Goal: Task Accomplishment & Management: Use online tool/utility

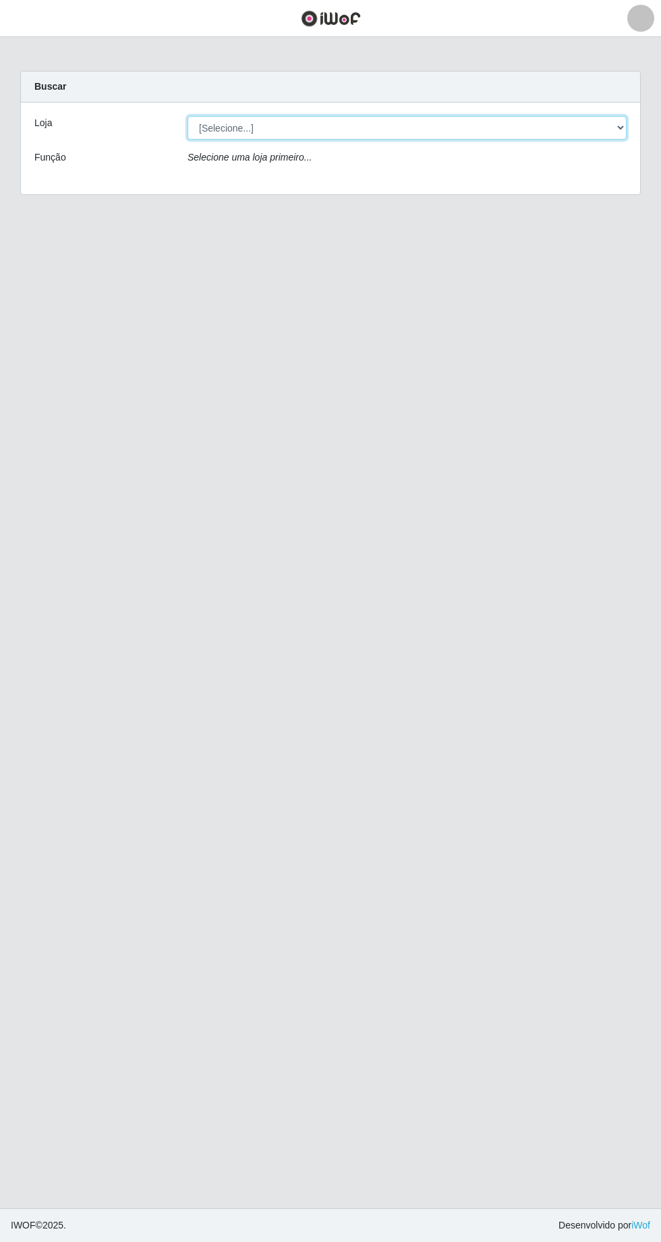
click at [607, 138] on select "[Selecione...] Extrabom - [GEOGRAPHIC_DATA] 28 [GEOGRAPHIC_DATA]" at bounding box center [407, 128] width 439 height 24
select select "456"
click at [188, 116] on select "[Selecione...] Extrabom - [GEOGRAPHIC_DATA] 28 [GEOGRAPHIC_DATA]" at bounding box center [407, 128] width 439 height 24
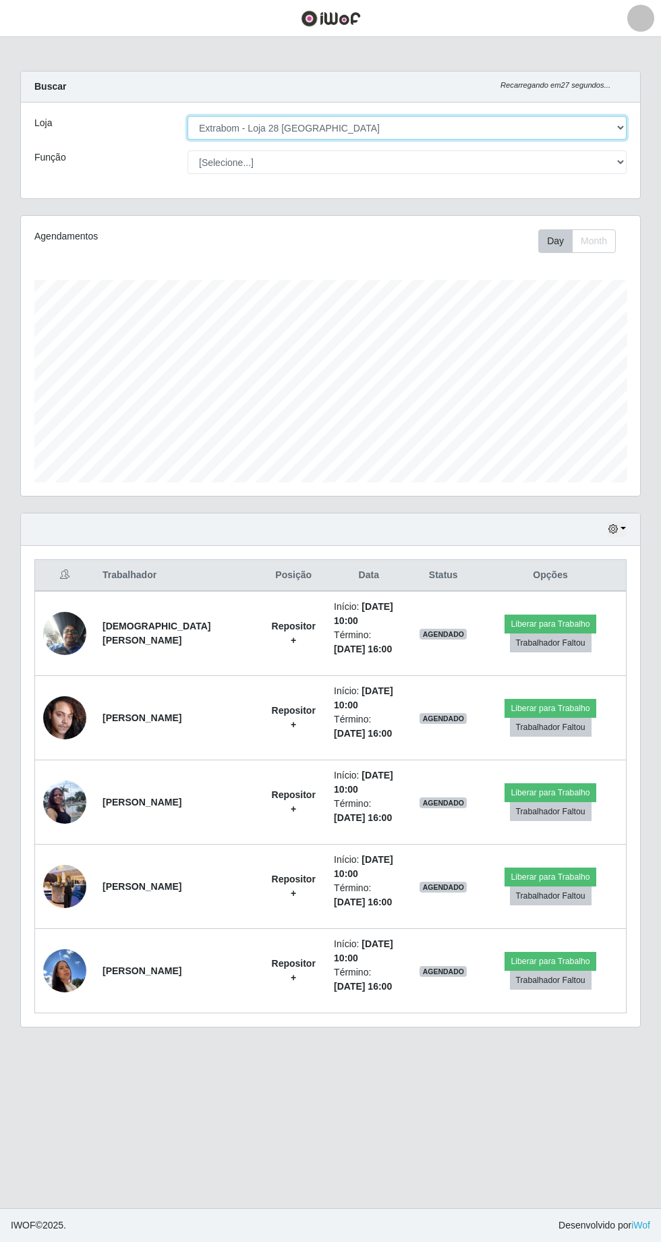
scroll to position [279, 619]
click at [540, 975] on button "Trabalhador Faltou" at bounding box center [551, 980] width 82 height 19
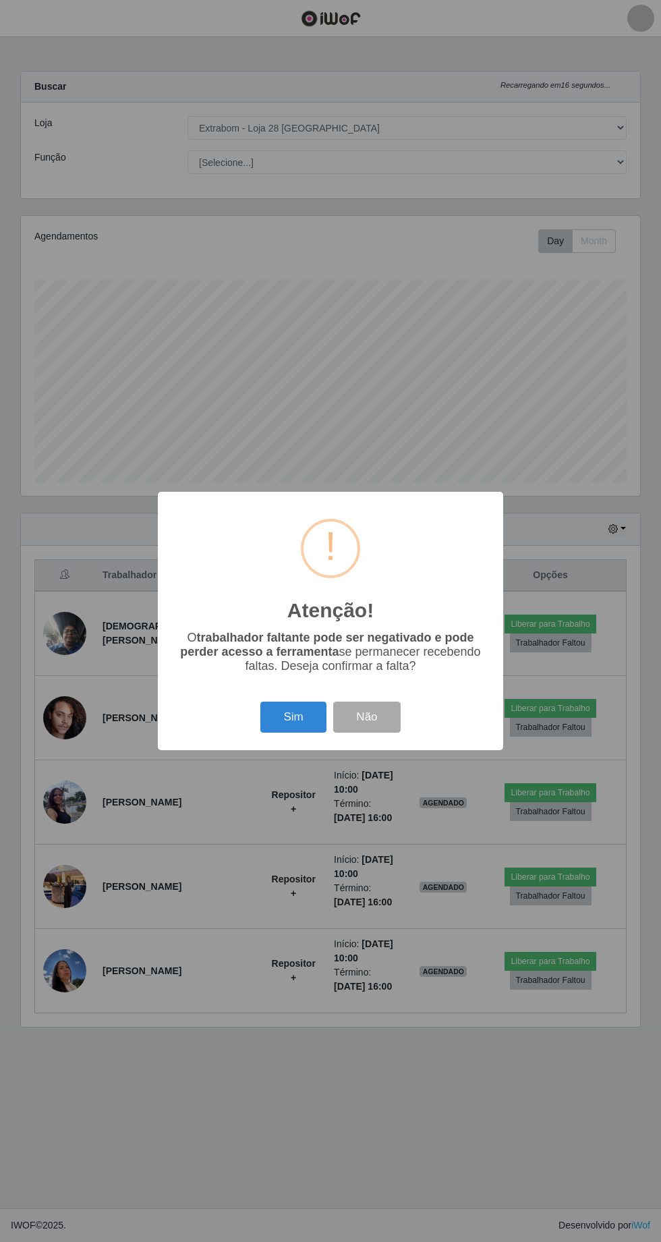
click at [300, 718] on button "Sim" at bounding box center [292, 718] width 65 height 32
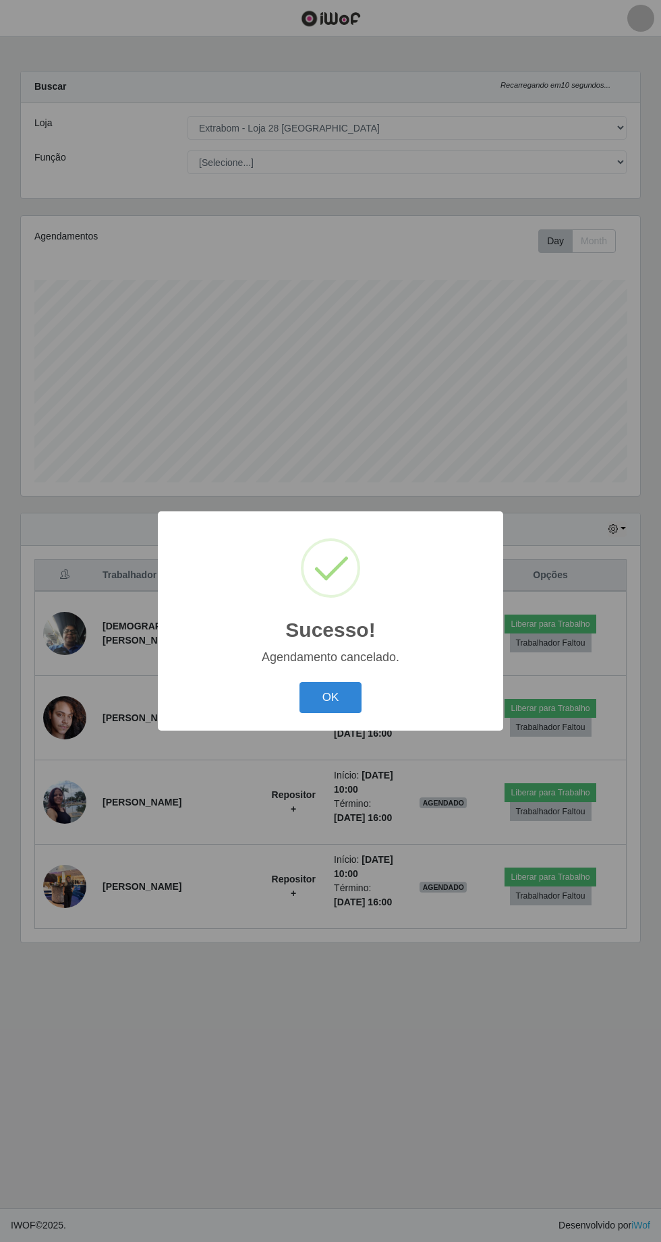
click at [337, 703] on button "OK" at bounding box center [331, 698] width 63 height 32
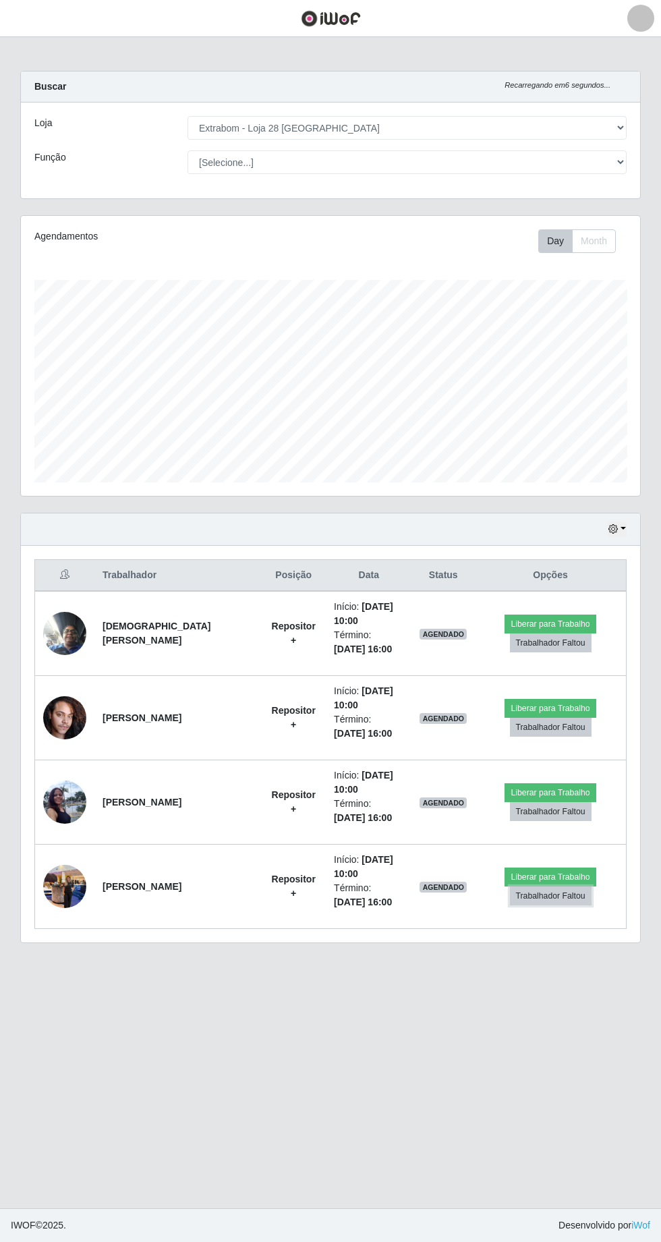
click at [543, 891] on button "Trabalhador Faltou" at bounding box center [551, 896] width 82 height 19
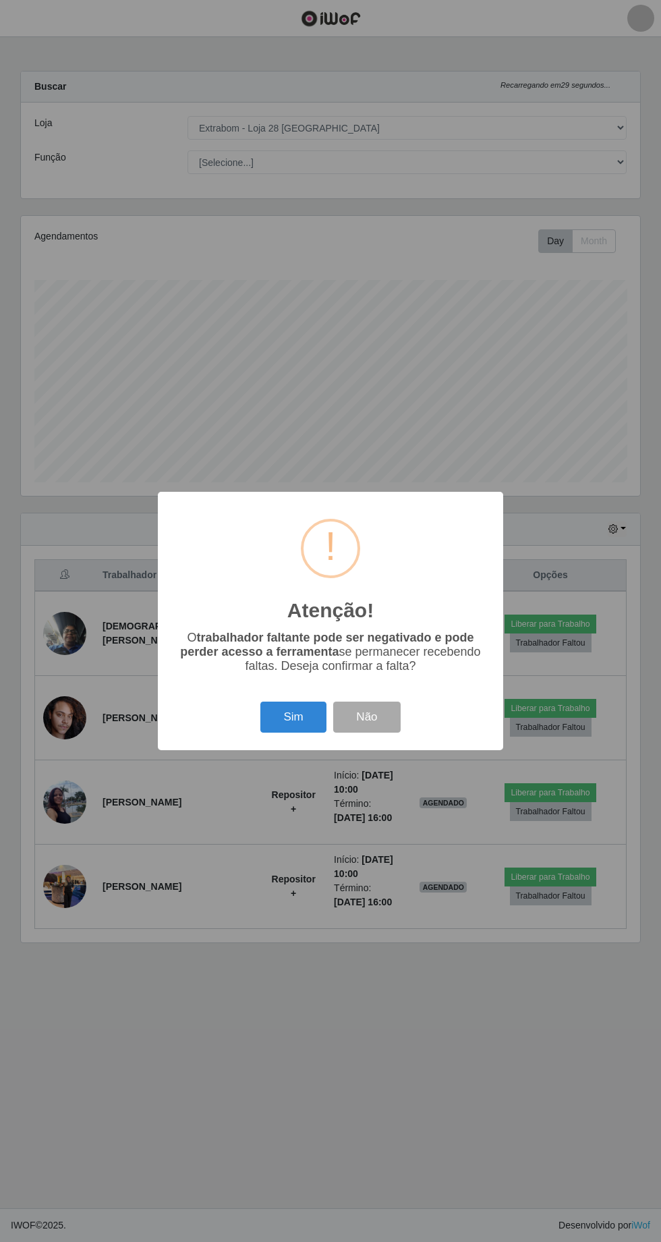
click at [293, 718] on button "Sim" at bounding box center [292, 718] width 65 height 32
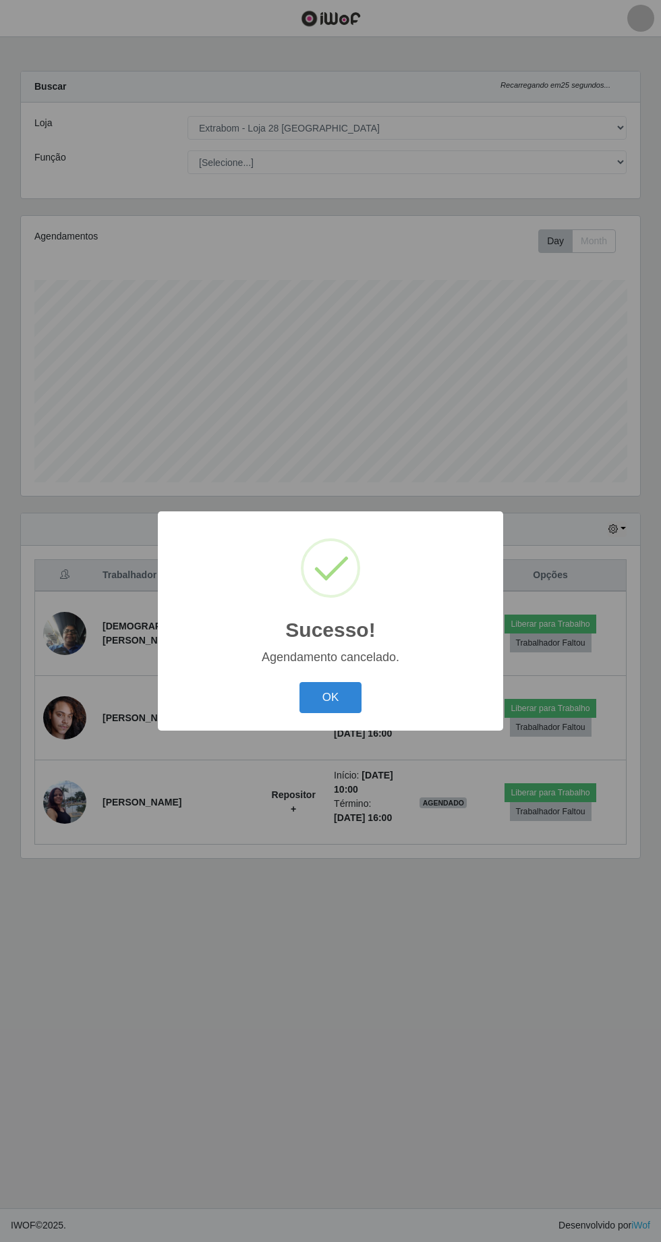
click at [330, 697] on button "OK" at bounding box center [331, 698] width 63 height 32
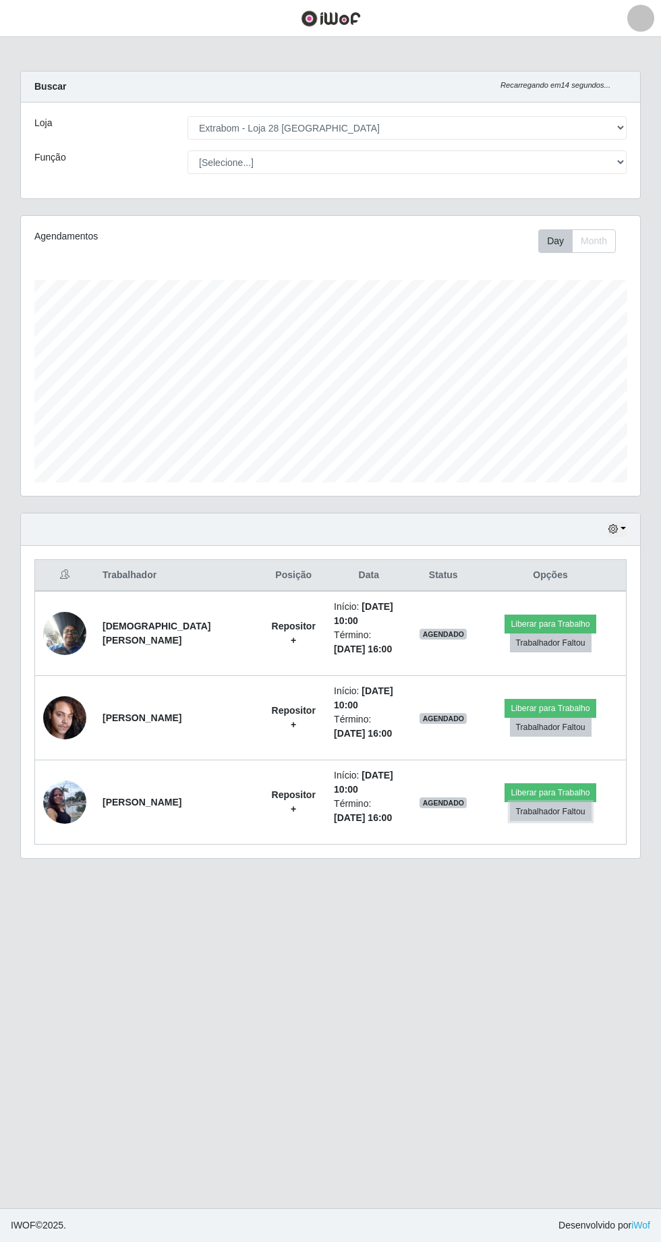
click at [529, 804] on button "Trabalhador Faltou" at bounding box center [551, 811] width 82 height 19
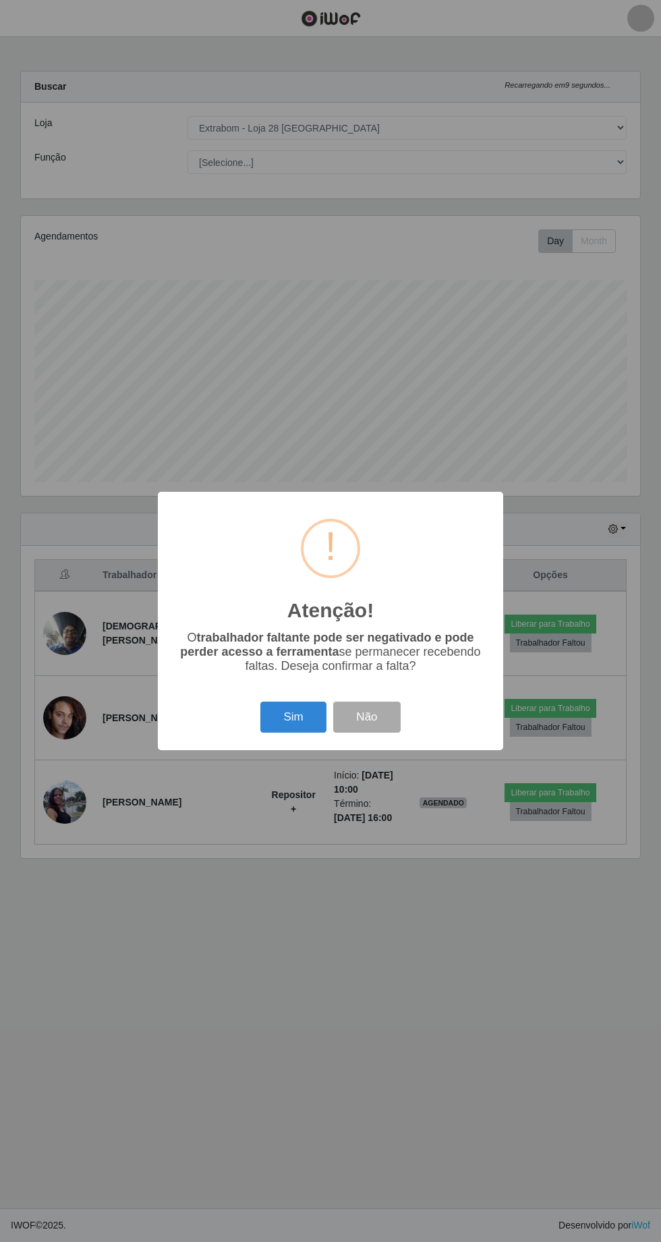
click at [262, 719] on button "Sim" at bounding box center [292, 718] width 65 height 32
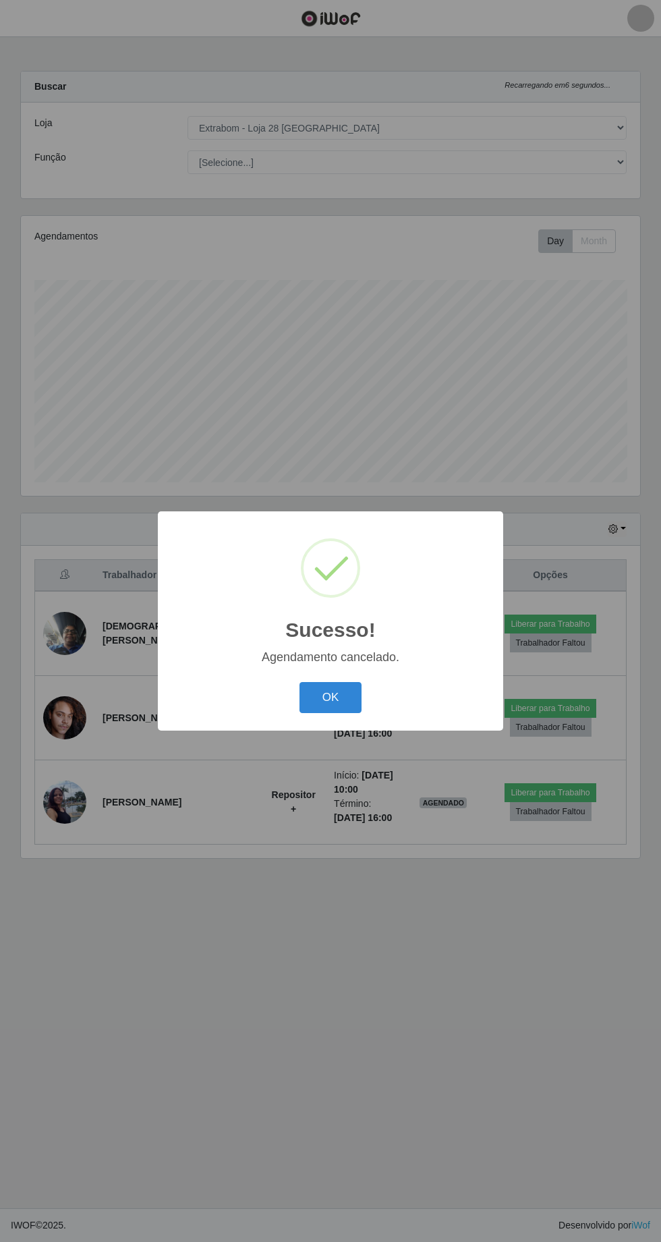
click at [330, 697] on button "OK" at bounding box center [331, 698] width 63 height 32
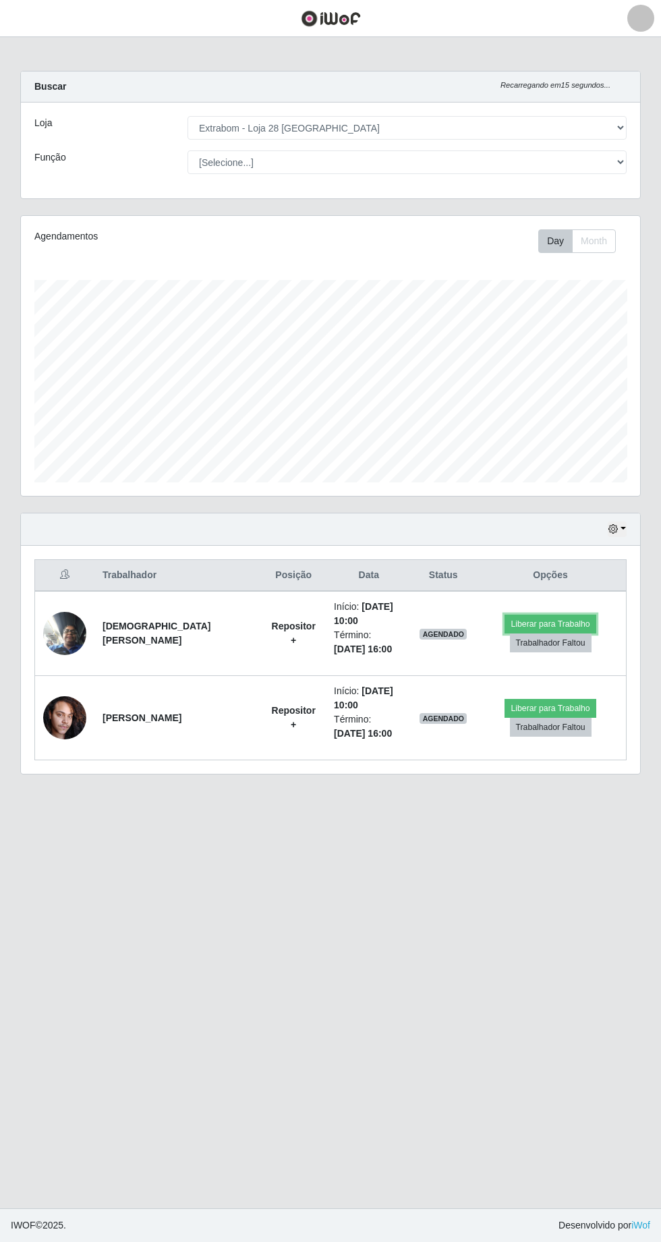
click at [538, 624] on button "Liberar para Trabalho" at bounding box center [550, 624] width 91 height 19
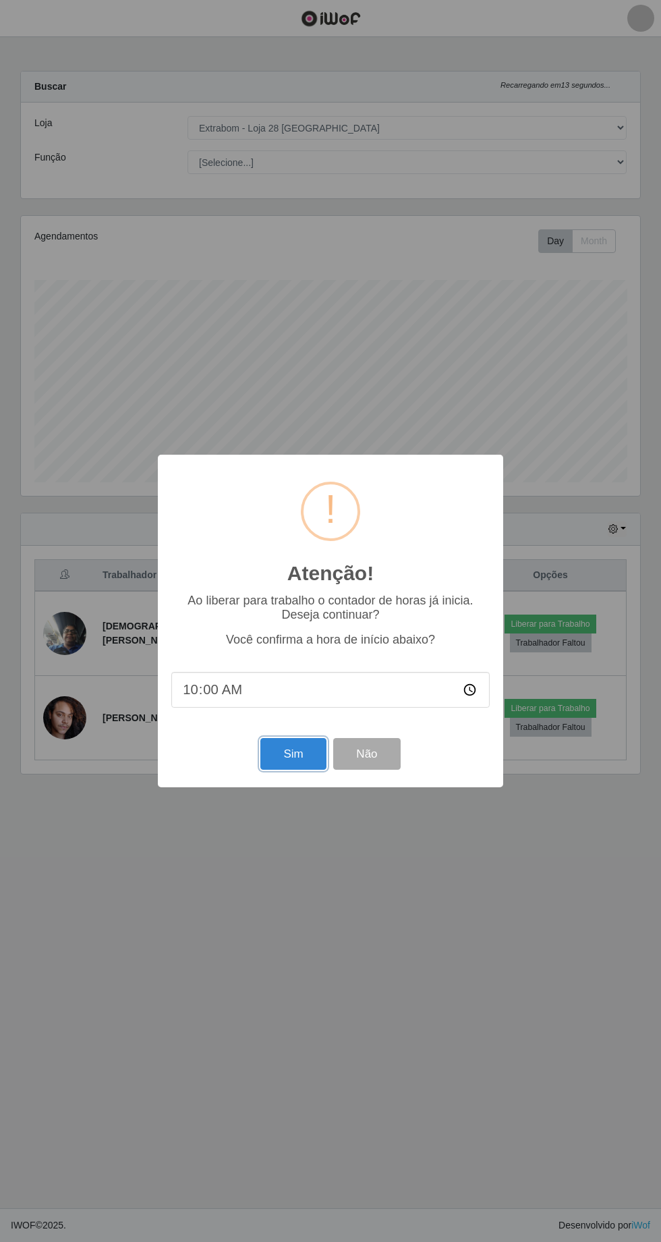
click at [289, 760] on button "Sim" at bounding box center [292, 754] width 65 height 32
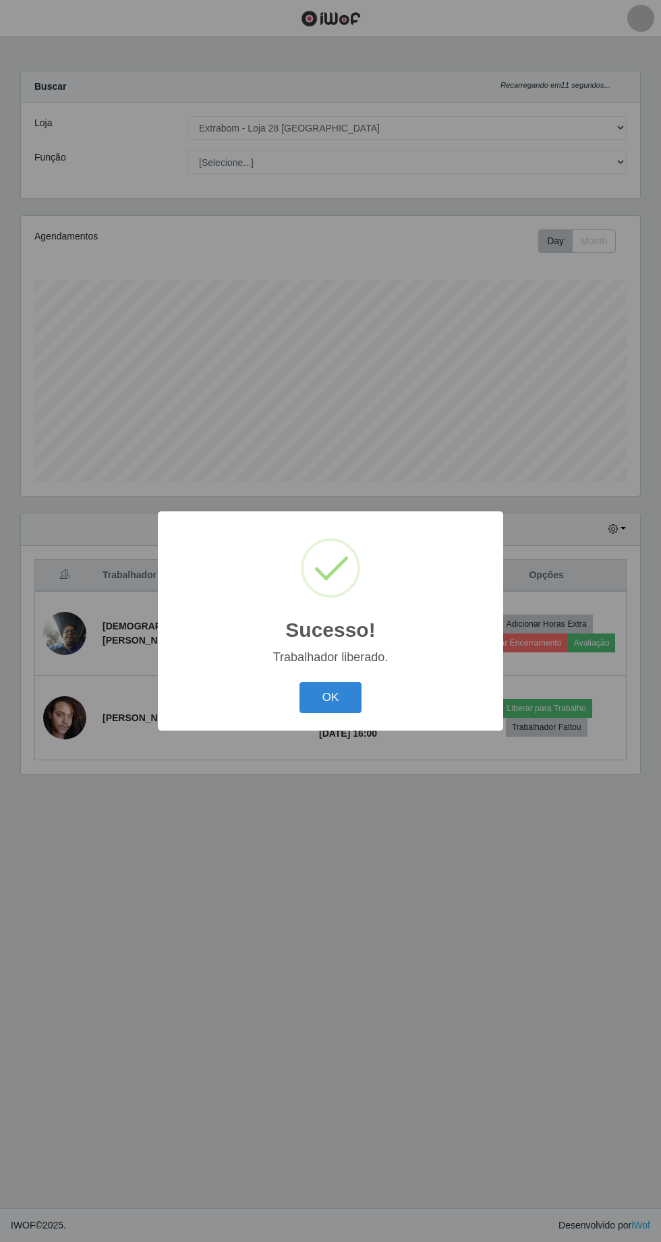
click at [332, 696] on button "OK" at bounding box center [331, 698] width 63 height 32
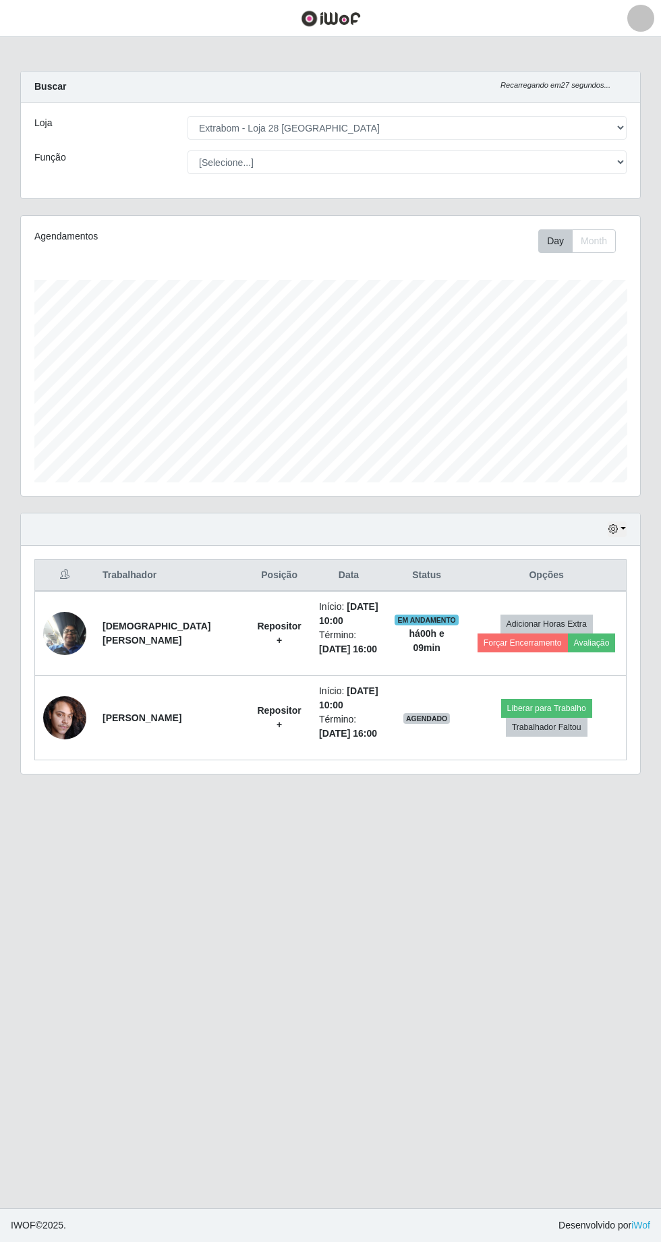
click at [248, 616] on td "Repositor +" at bounding box center [279, 633] width 63 height 85
click at [319, 624] on li "Início: [DATE] 10:00" at bounding box center [348, 614] width 59 height 28
click at [624, 526] on button "button" at bounding box center [617, 530] width 19 height 16
click at [426, 937] on main "Carregando... Buscar Recarregando em 13 segundos... Loja [Selecione...] Extrabo…" at bounding box center [330, 622] width 661 height 1171
click at [509, 639] on button "Forçar Encerramento" at bounding box center [523, 643] width 90 height 19
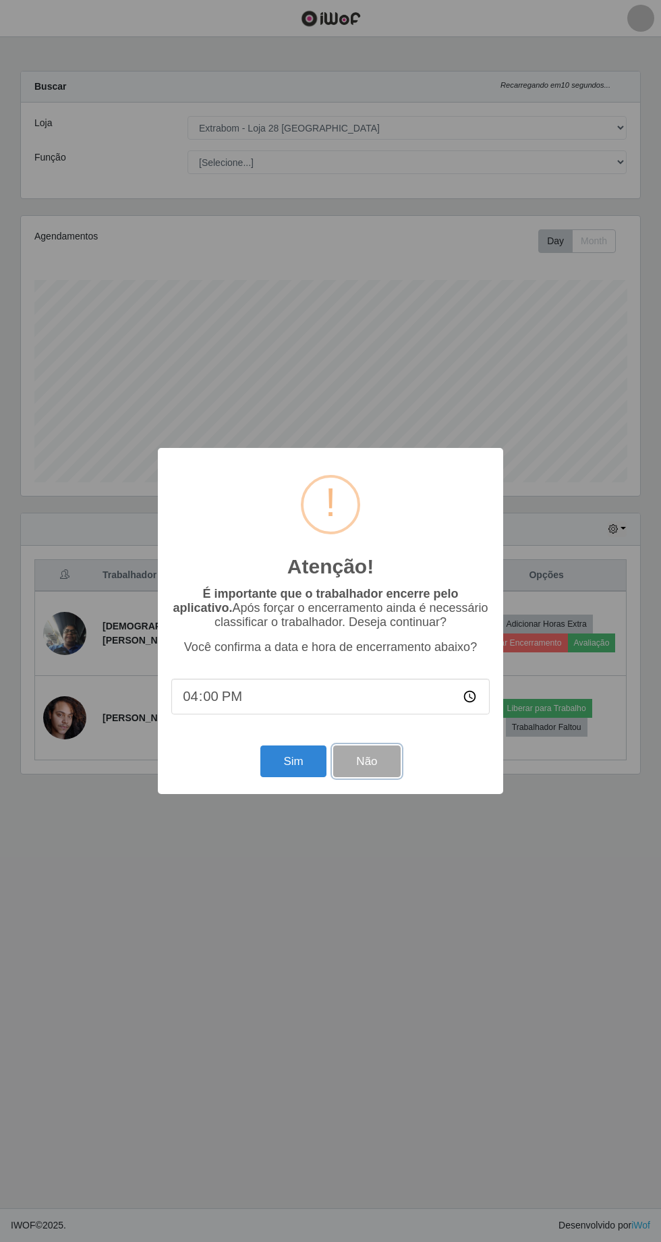
click at [373, 762] on button "Não" at bounding box center [366, 762] width 67 height 32
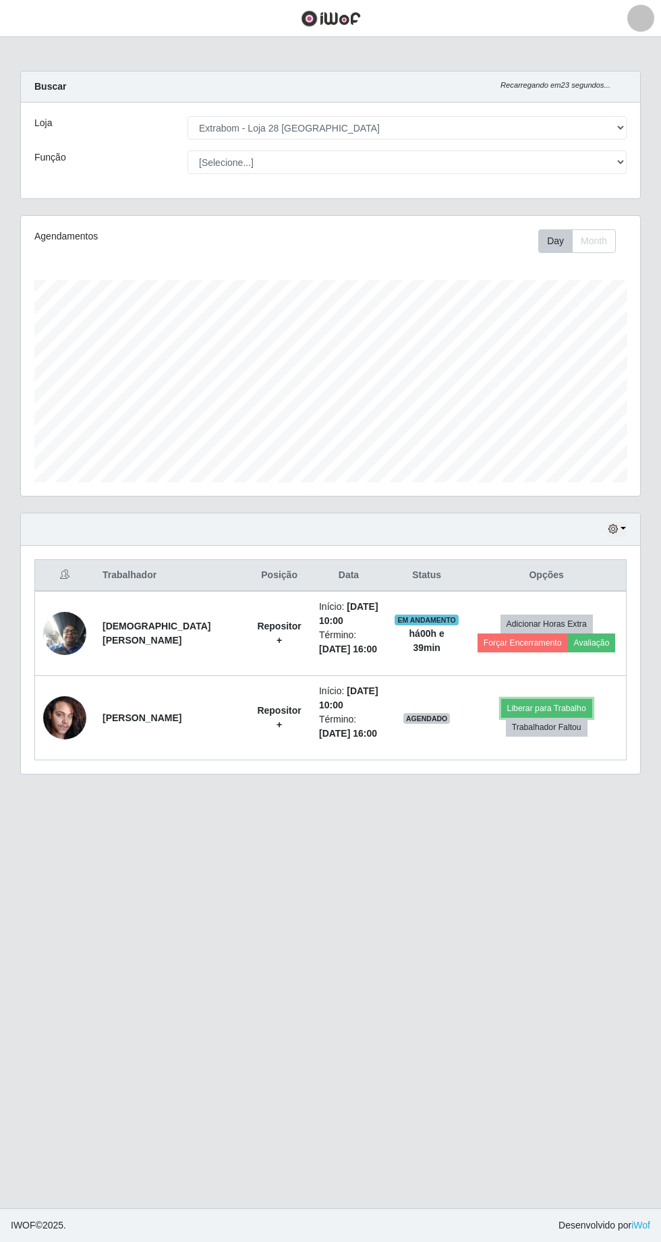
click at [533, 703] on button "Liberar para Trabalho" at bounding box center [546, 708] width 91 height 19
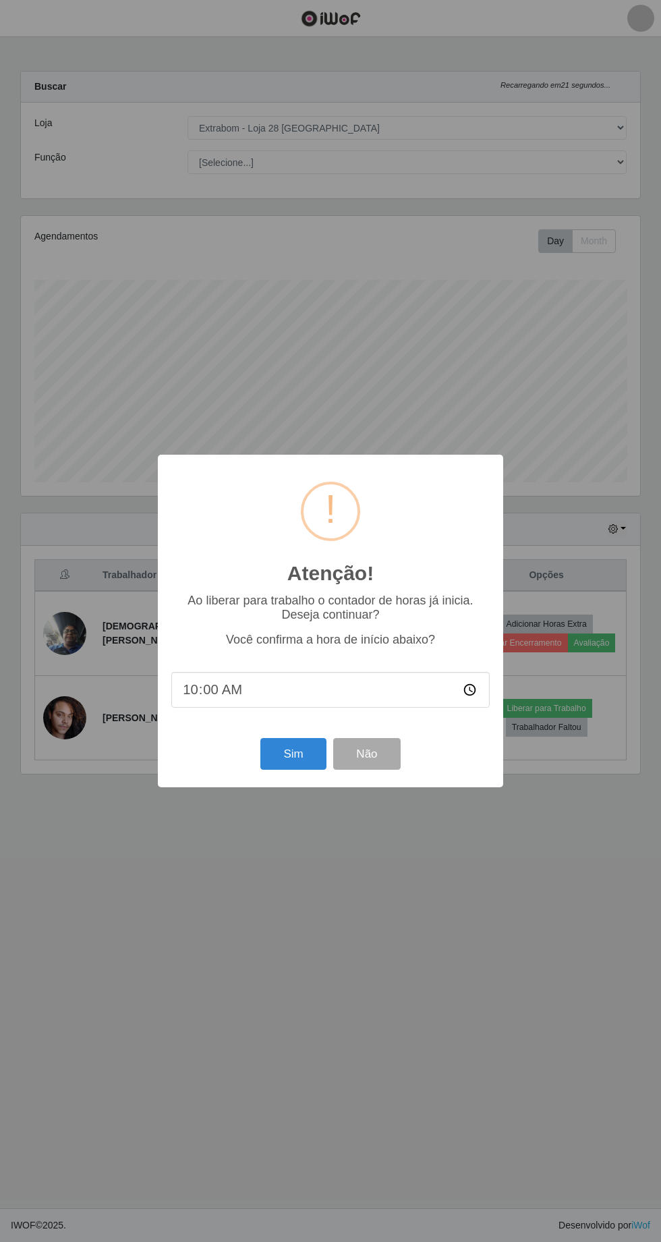
click at [486, 695] on input "10:00" at bounding box center [330, 690] width 319 height 36
type input "10:40"
click at [293, 754] on button "Sim" at bounding box center [292, 754] width 65 height 32
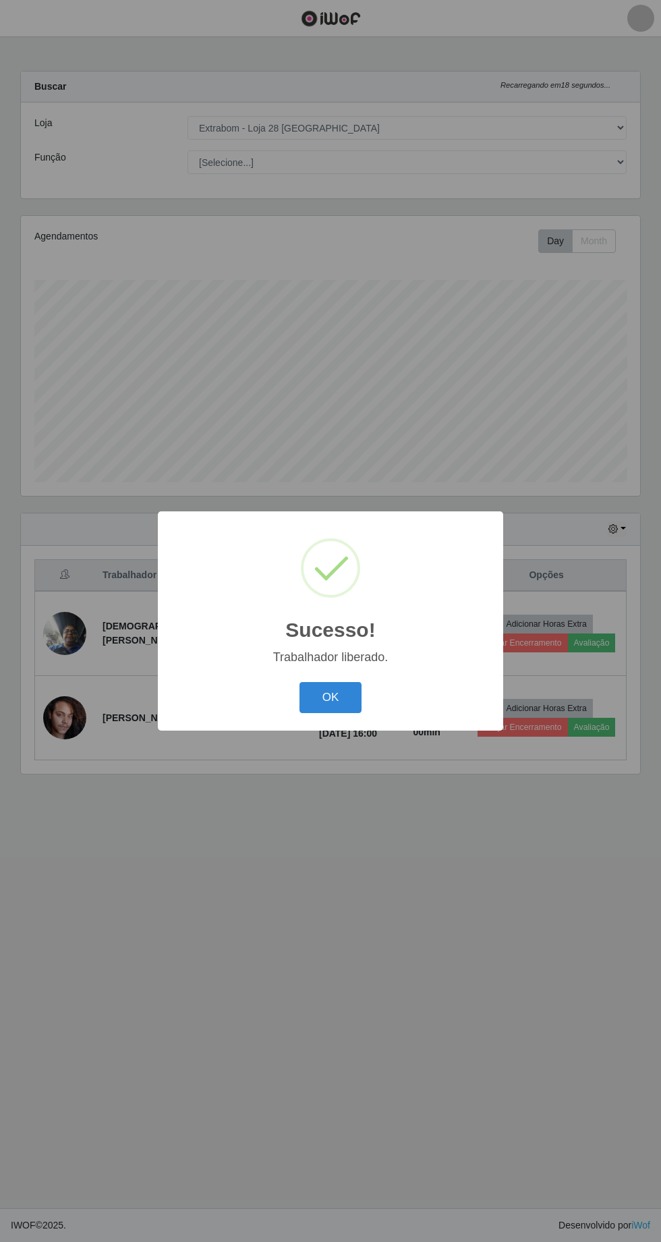
click at [347, 694] on button "OK" at bounding box center [331, 698] width 63 height 32
